Goal: Task Accomplishment & Management: Use online tool/utility

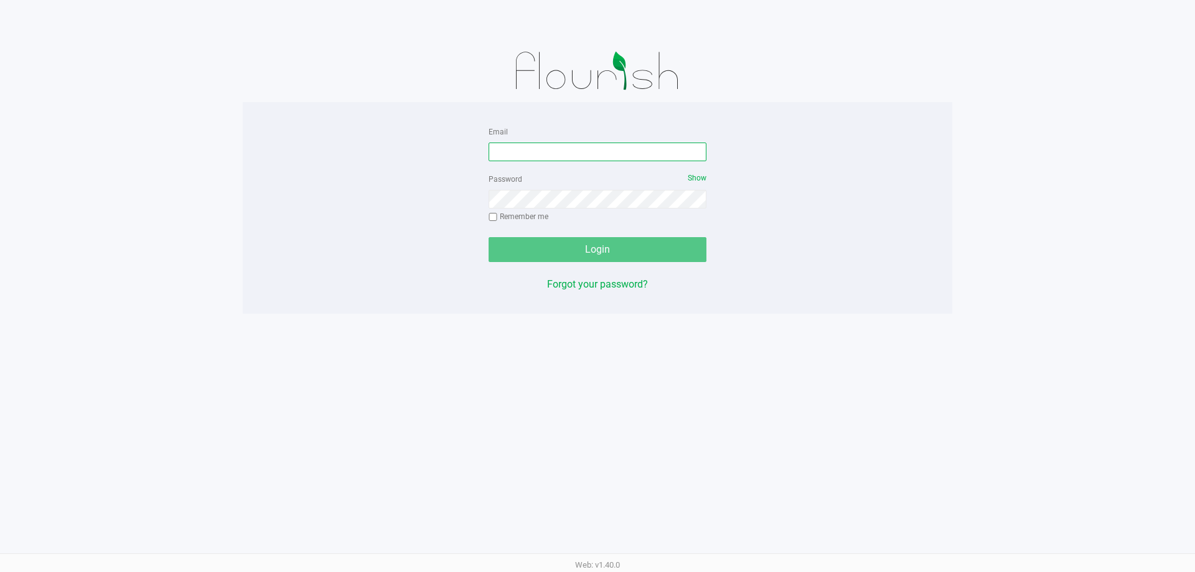
click at [585, 153] on input "Email" at bounding box center [598, 152] width 218 height 19
type input "n"
type input "mfrench@liveparallel.com"
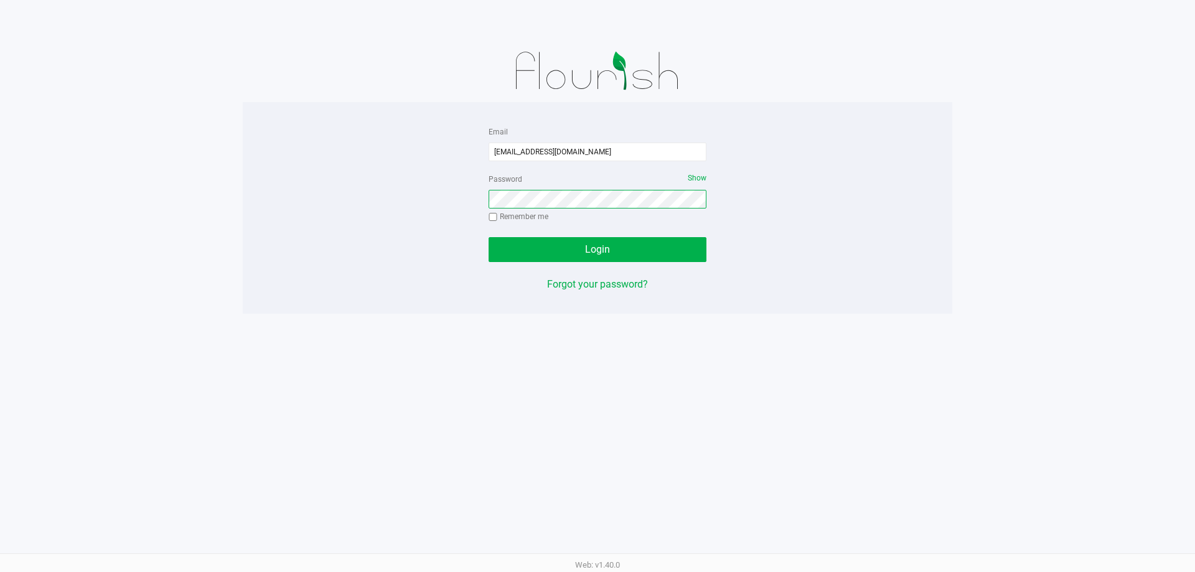
click at [489, 237] on button "Login" at bounding box center [598, 249] width 218 height 25
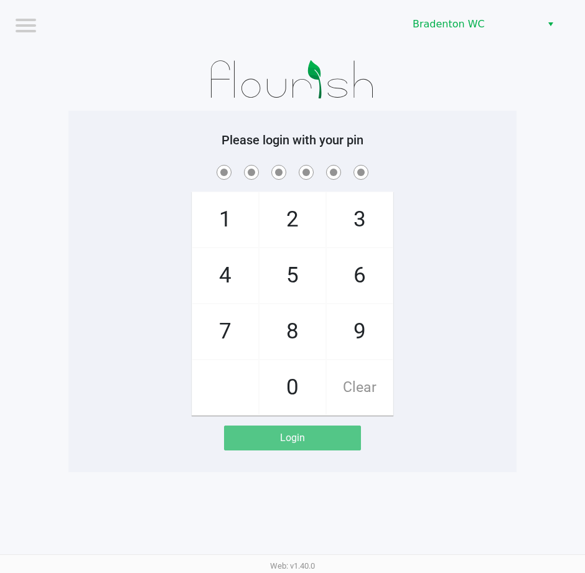
click at [494, 241] on div "1 4 7 2 5 8 0 3 6 9 Clear" at bounding box center [292, 288] width 448 height 253
checkbox input "true"
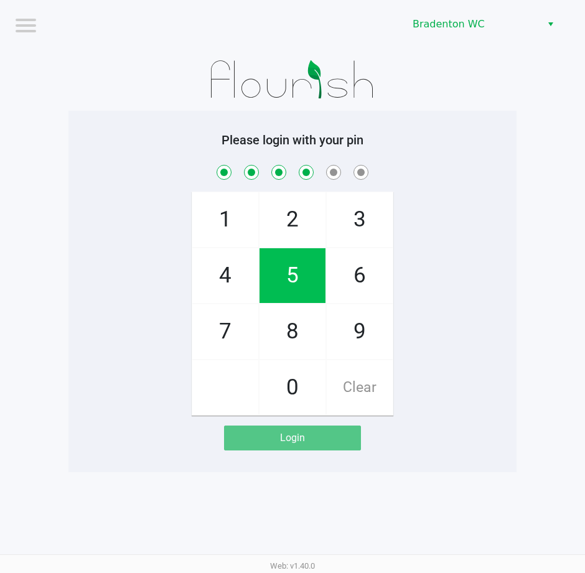
checkbox input "true"
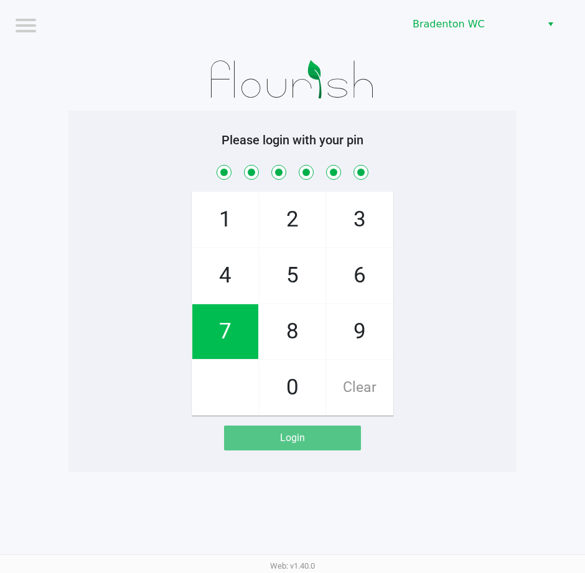
checkbox input "true"
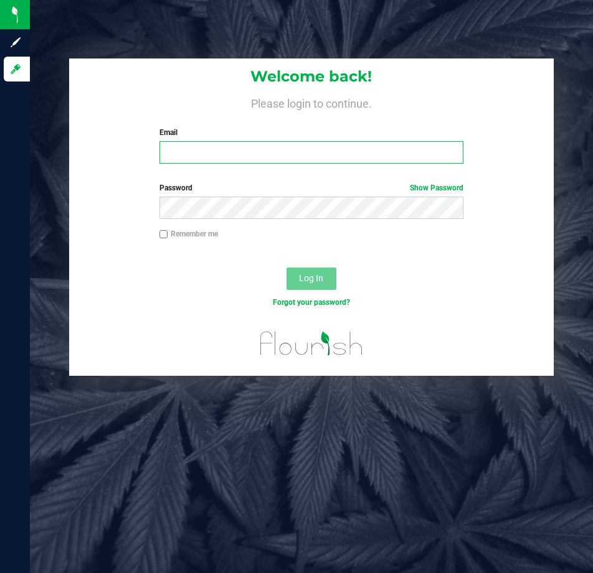
click at [312, 149] on input "Email" at bounding box center [311, 152] width 304 height 22
type input "[EMAIL_ADDRESS][DOMAIN_NAME]"
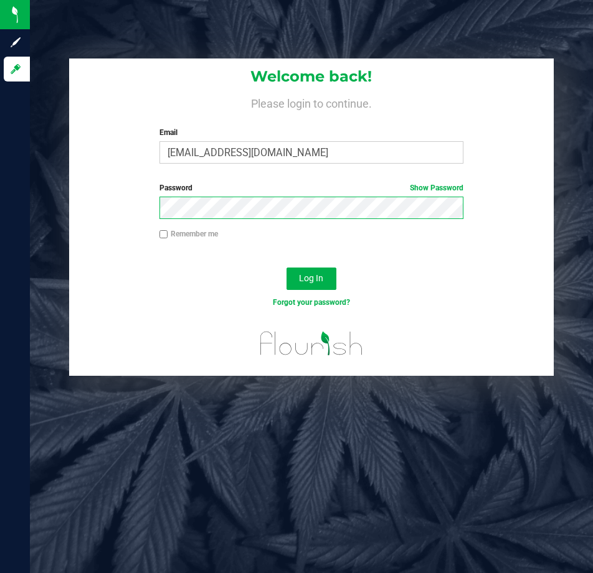
click at [286, 268] on button "Log In" at bounding box center [311, 279] width 50 height 22
